Goal: Task Accomplishment & Management: Complete application form

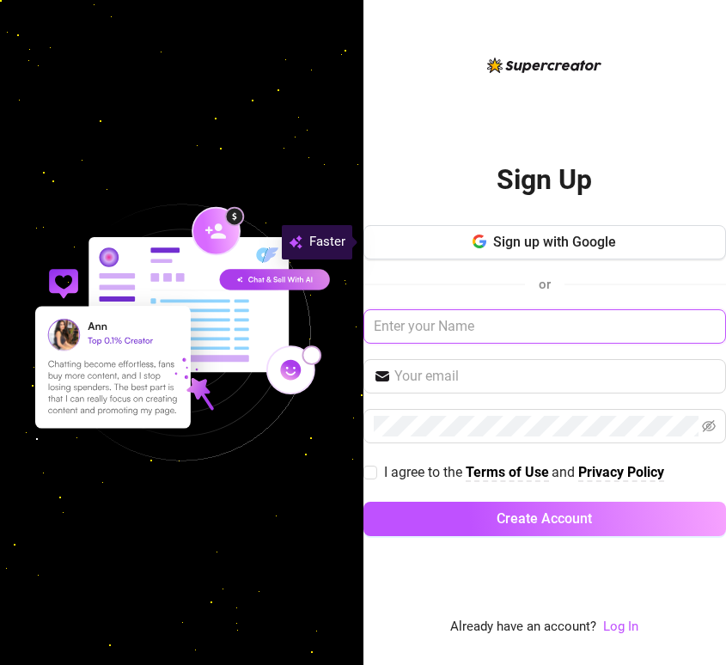
click at [487, 331] on input "text" at bounding box center [544, 326] width 363 height 34
type input "Modelty"
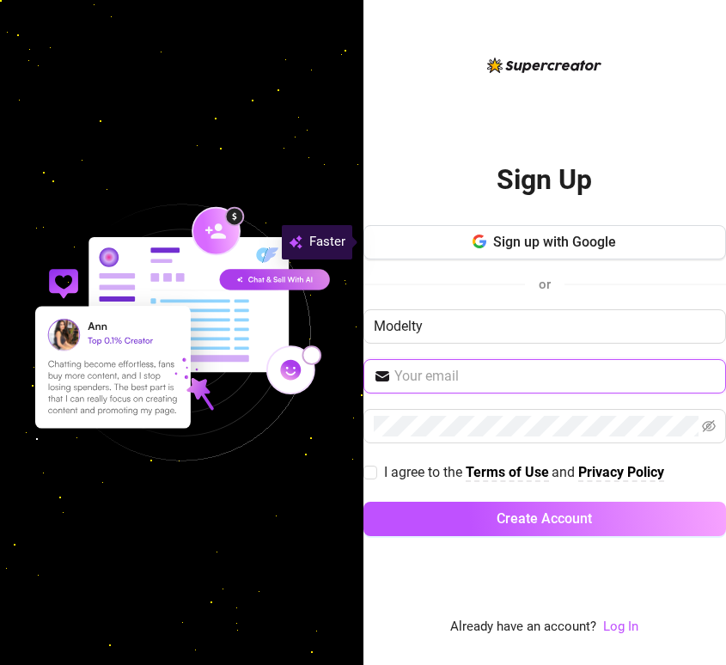
click at [485, 374] on input "text" at bounding box center [555, 376] width 322 height 21
type input "[PERSON_NAME][EMAIL_ADDRESS][DOMAIN_NAME]"
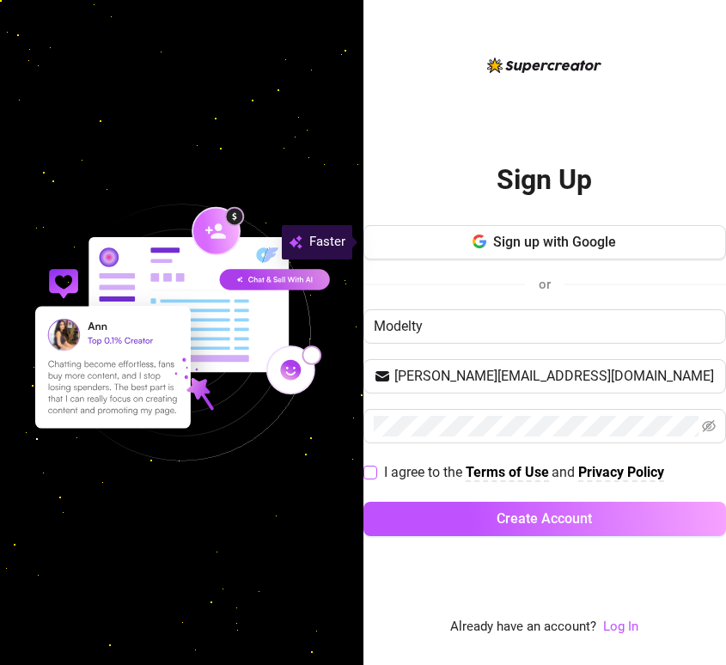
click at [406, 477] on span "I agree to the" at bounding box center [425, 472] width 82 height 16
click at [375, 477] on input "I agree to the Terms of Use and Privacy Policy" at bounding box center [369, 471] width 12 height 12
checkbox input "true"
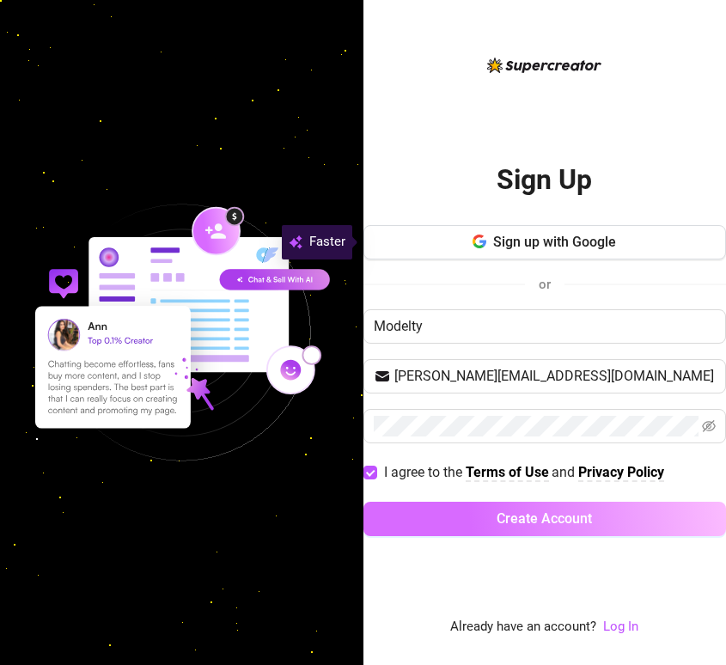
click at [413, 509] on button "Create Account" at bounding box center [544, 519] width 363 height 34
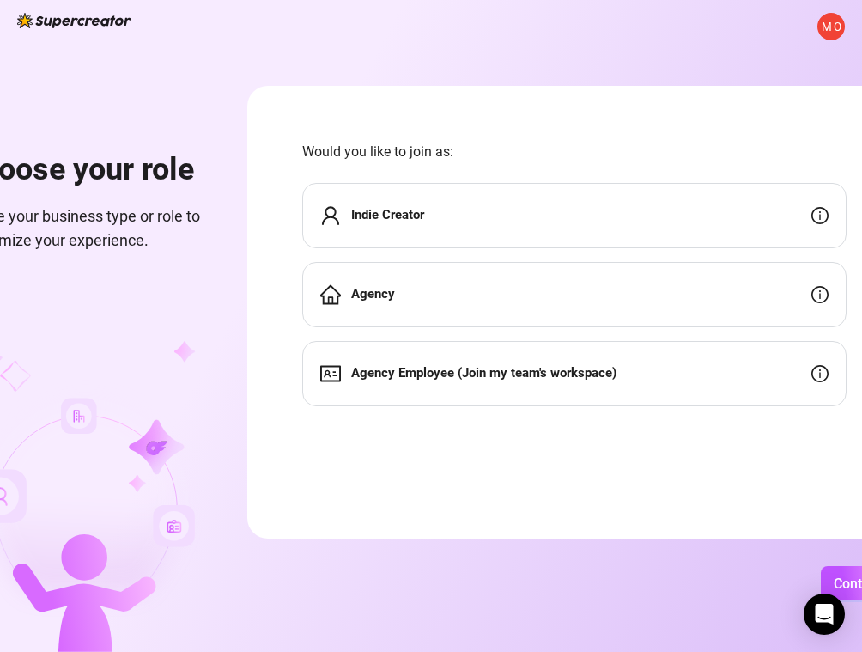
click at [305, 183] on form "Would you like to join as: Indie Creator Agency Agency Employee (Join my team's…" at bounding box center [574, 312] width 654 height 453
click at [373, 283] on div "Agency" at bounding box center [574, 294] width 544 height 65
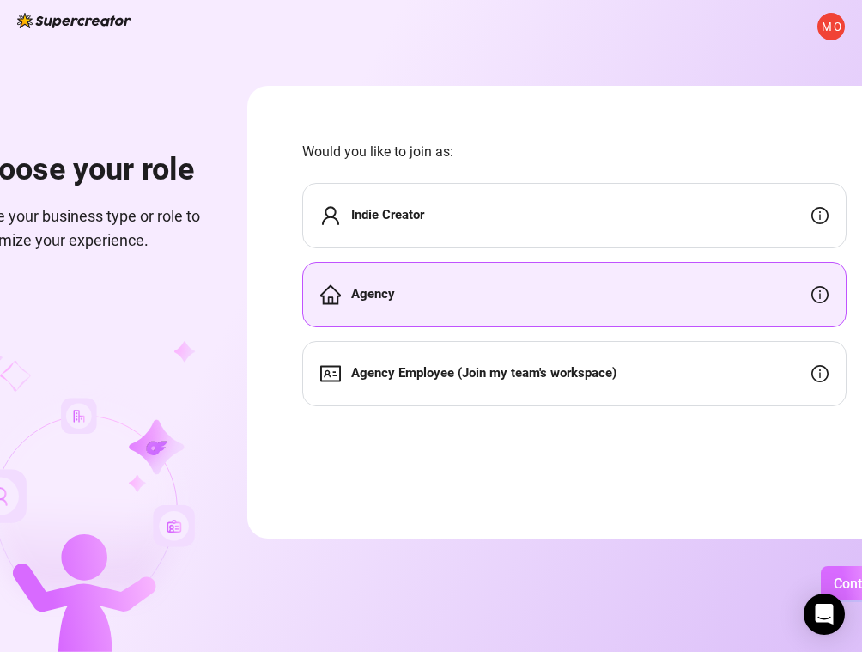
click at [725, 589] on button "Continue" at bounding box center [861, 583] width 81 height 34
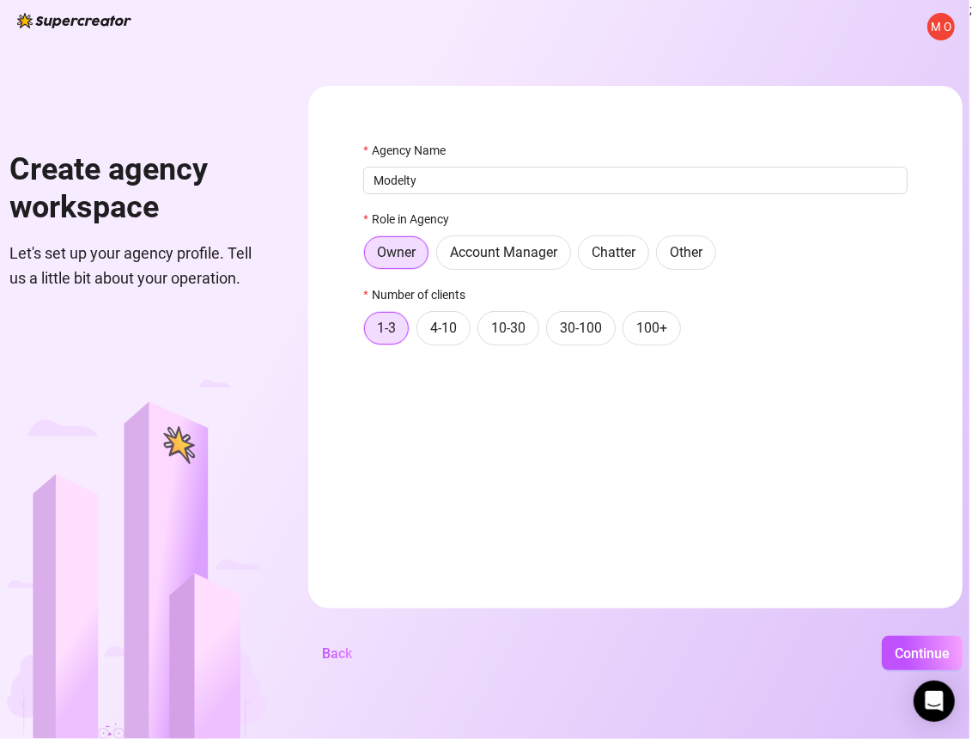
type input "Modelty"
click at [447, 420] on form "Agency Name Modelty Role in Agency Owner Account Manager Chatter Other Number o…" at bounding box center [635, 347] width 654 height 522
click at [499, 331] on span "10-30" at bounding box center [508, 327] width 34 height 16
click at [483, 332] on input "10-30" at bounding box center [483, 332] width 0 height 0
click at [725, 653] on span "Continue" at bounding box center [922, 653] width 55 height 16
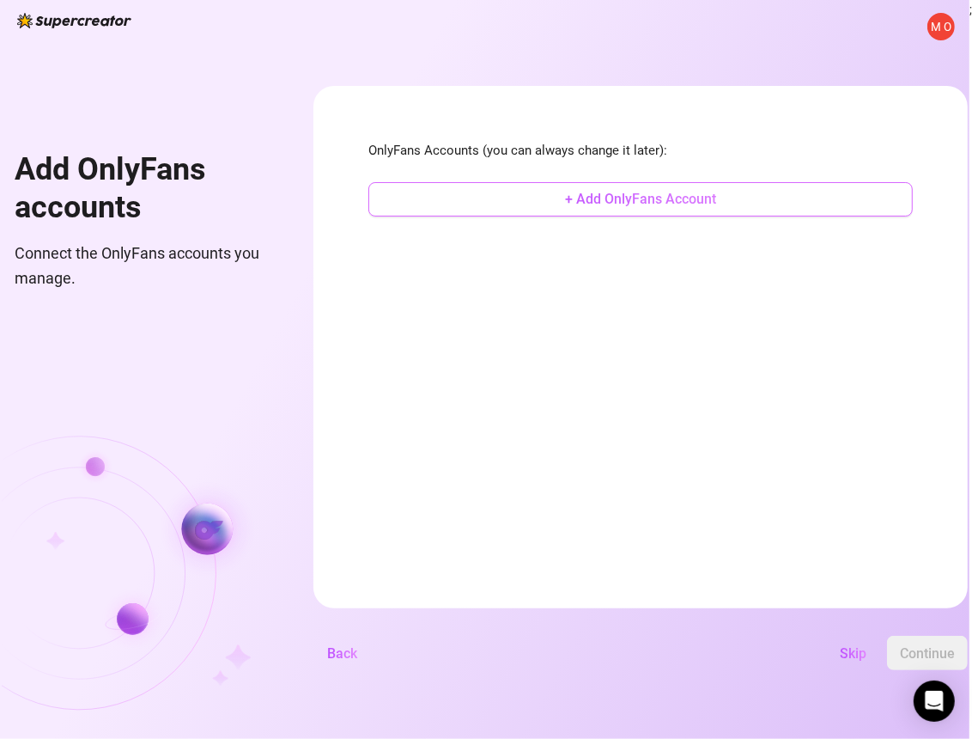
click at [640, 197] on span "+ Add OnlyFans Account" at bounding box center [640, 199] width 151 height 16
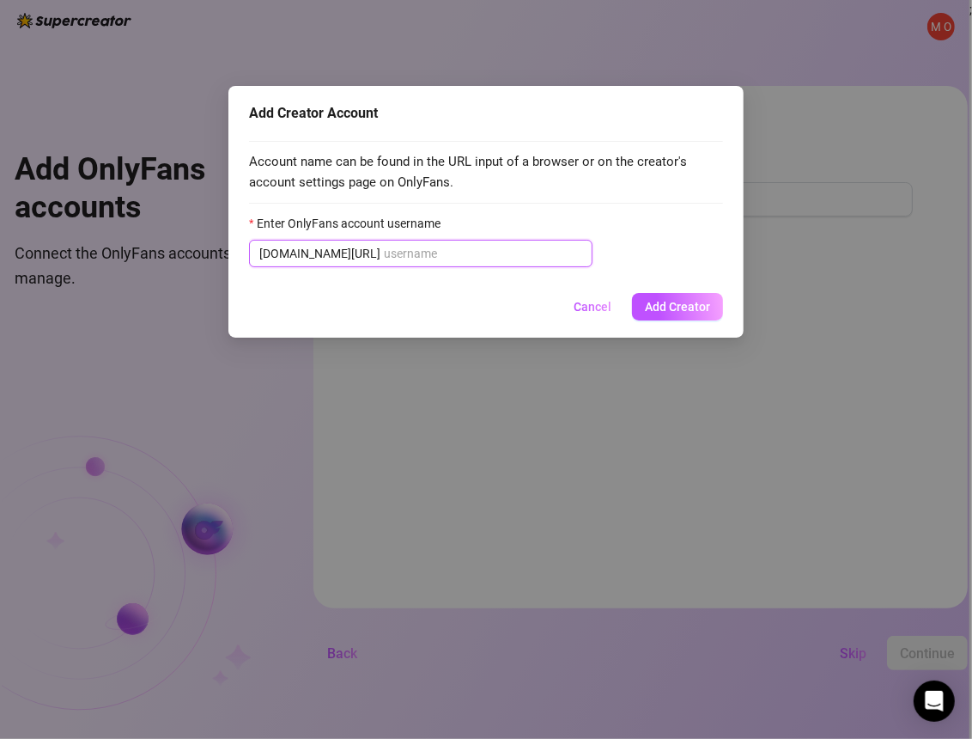
click at [418, 254] on input "Enter OnlyFans account username" at bounding box center [483, 253] width 198 height 19
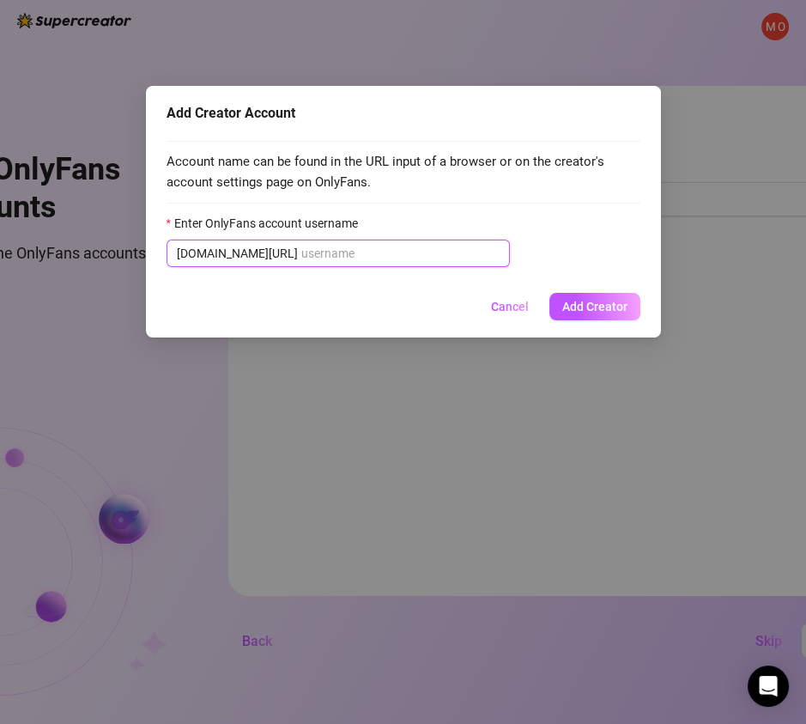
paste input "ludric"
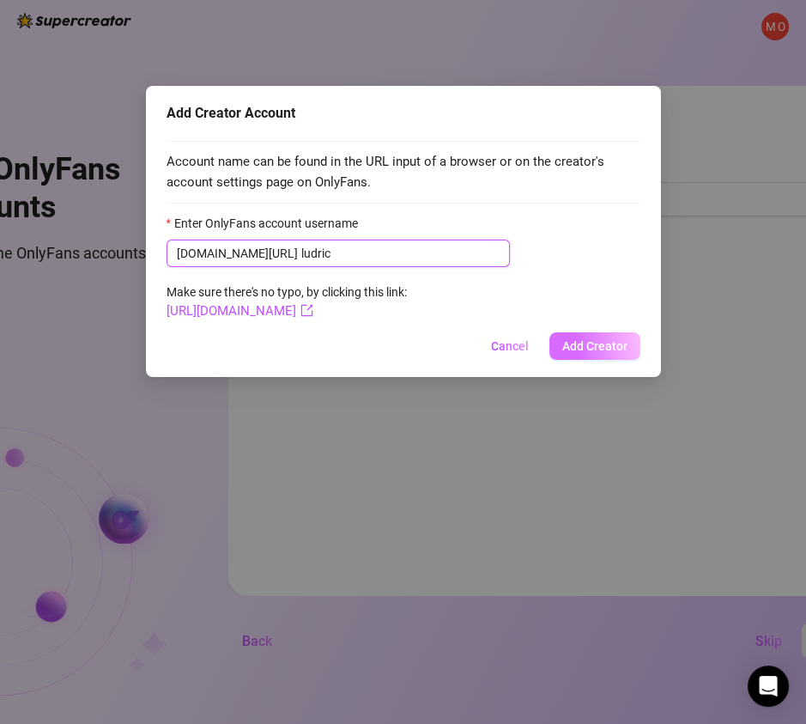
type input "ludric"
click at [587, 350] on span "Add Creator" at bounding box center [594, 346] width 65 height 14
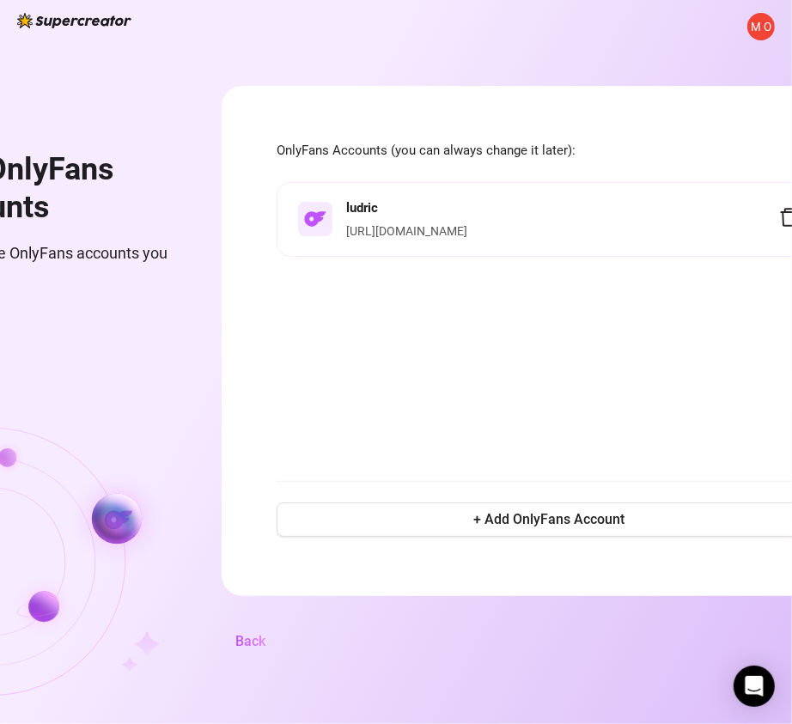
click at [163, 395] on img at bounding box center [48, 548] width 264 height 351
click at [430, 537] on button "+ Add OnlyFans Account" at bounding box center [549, 519] width 544 height 34
